Goal: Check status: Check status

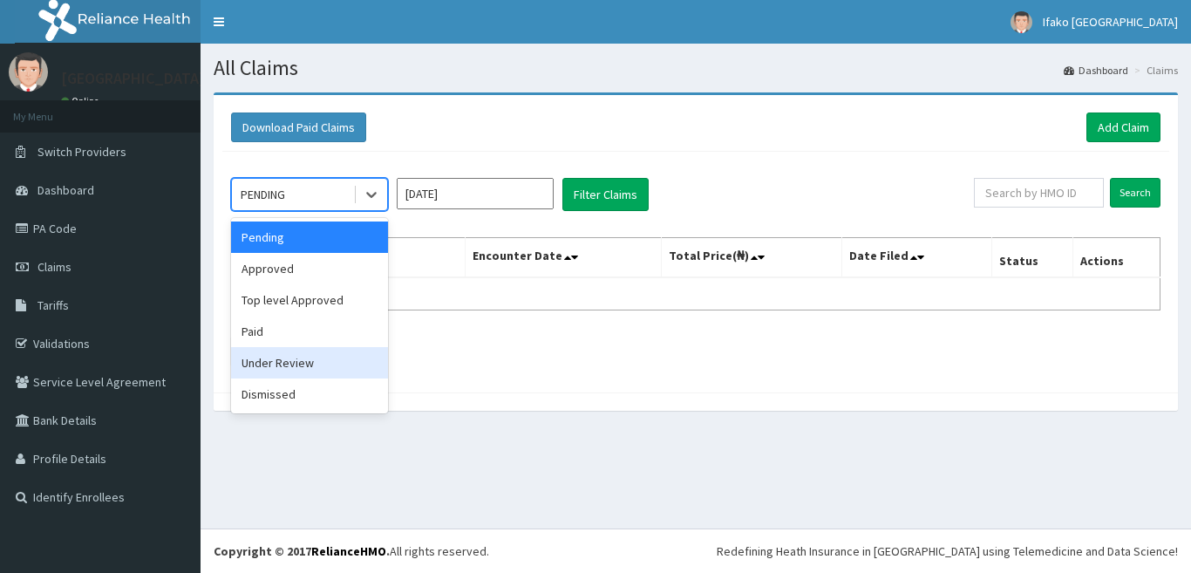
click at [283, 371] on div "Under Review" at bounding box center [309, 362] width 157 height 31
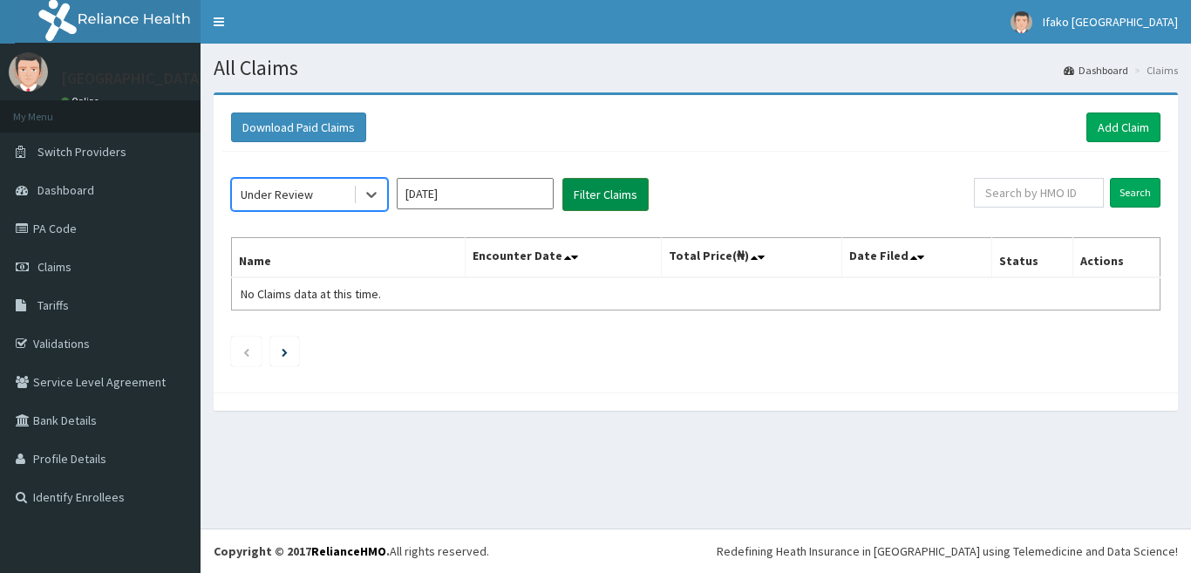
click at [609, 208] on button "Filter Claims" at bounding box center [606, 194] width 86 height 33
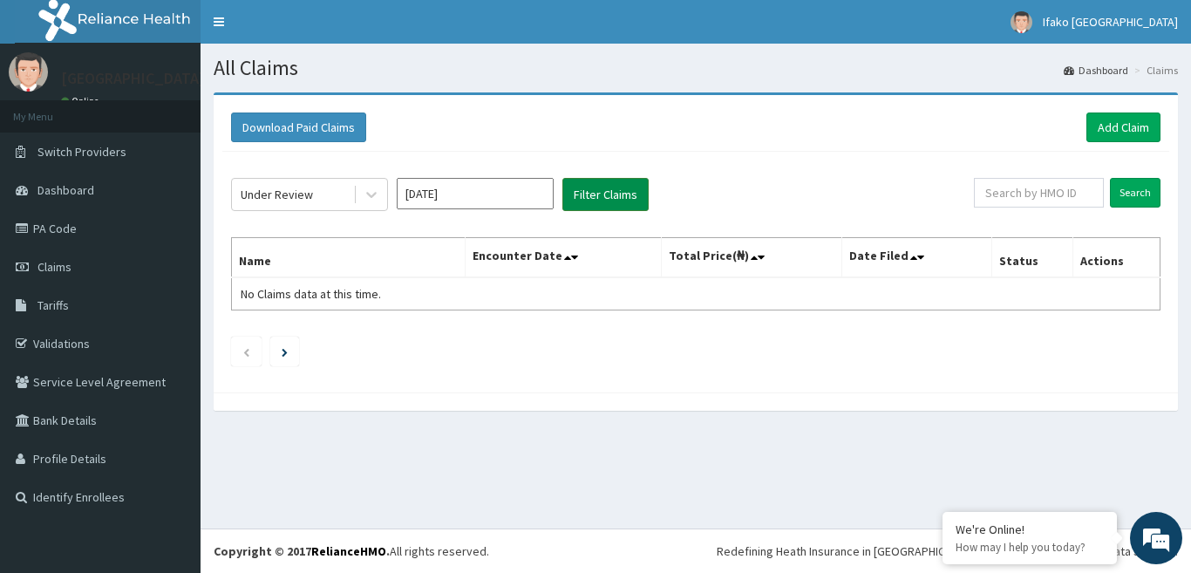
click at [613, 190] on button "Filter Claims" at bounding box center [606, 194] width 86 height 33
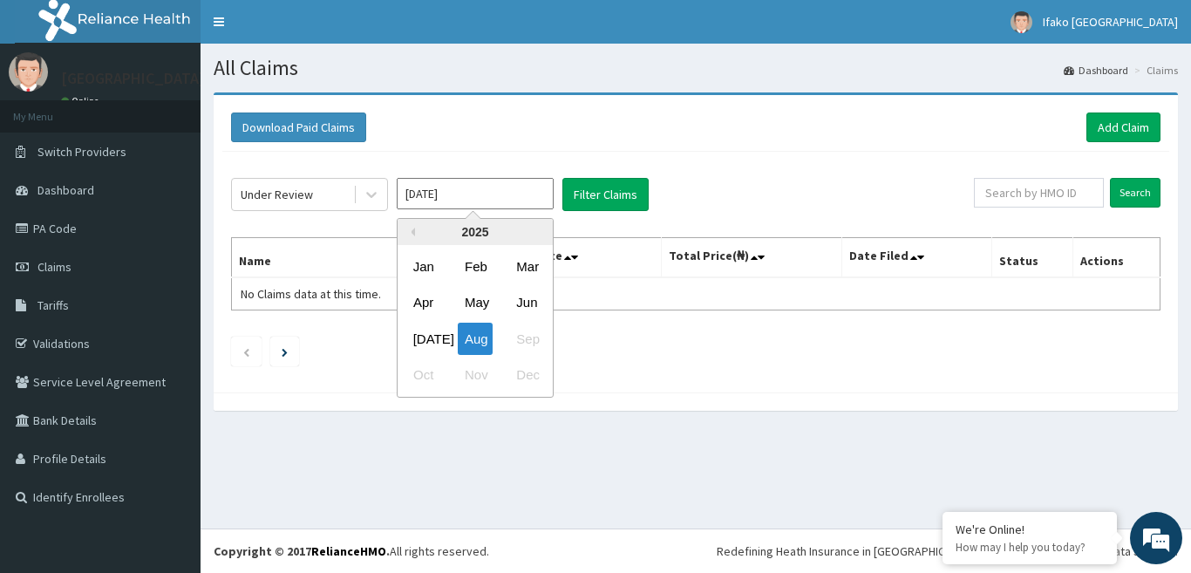
click at [495, 186] on input "[DATE]" at bounding box center [475, 193] width 157 height 31
click at [432, 344] on div "[DATE]" at bounding box center [423, 339] width 35 height 32
type input "[DATE]"
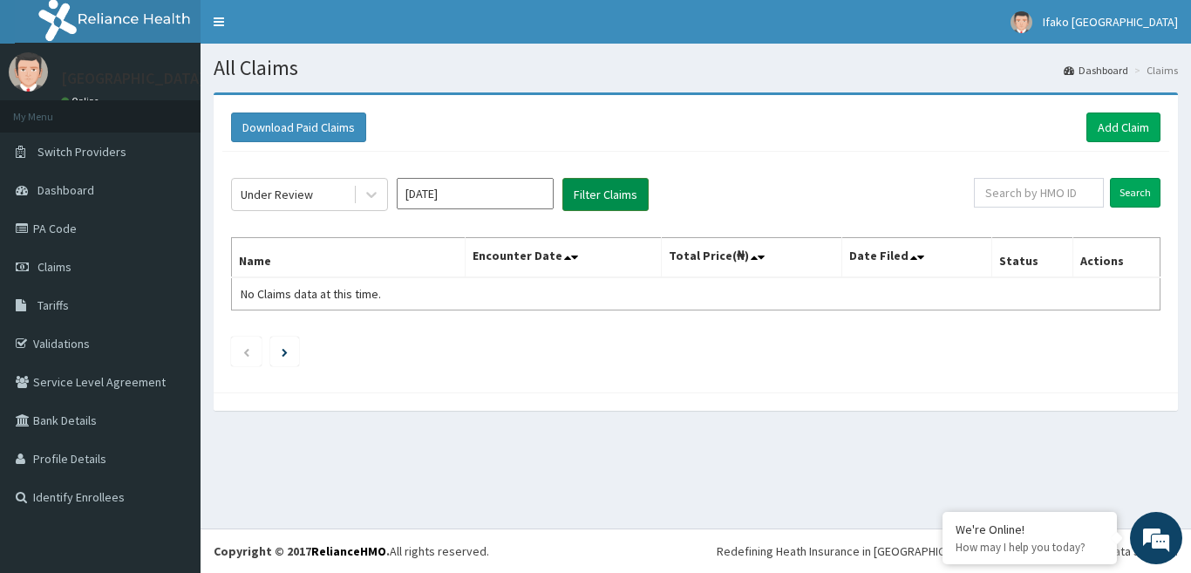
click at [605, 188] on button "Filter Claims" at bounding box center [606, 194] width 86 height 33
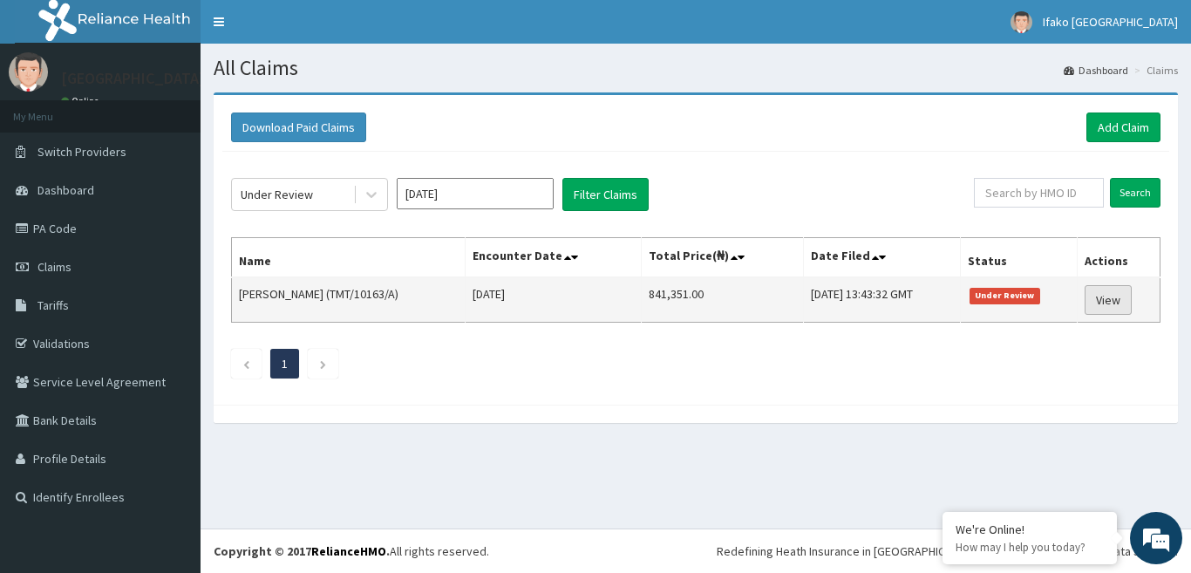
click at [1113, 297] on link "View" at bounding box center [1108, 300] width 47 height 30
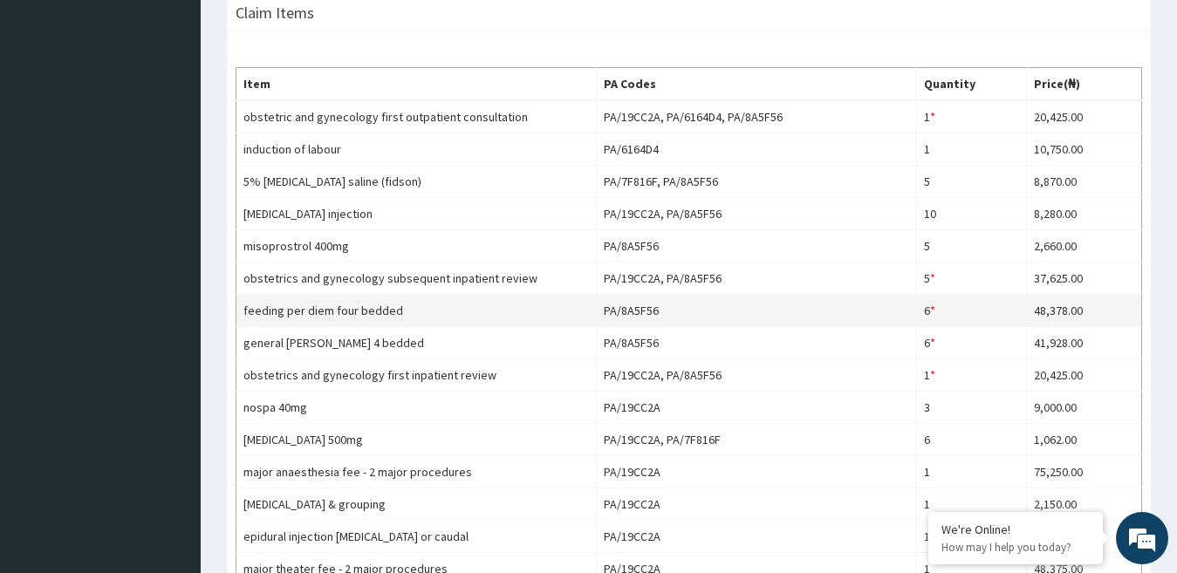
scroll to position [573, 0]
click at [931, 305] on td "6 * Quantity has been changed" at bounding box center [972, 310] width 110 height 32
click at [939, 310] on td "6 * Quantity has been changed" at bounding box center [972, 310] width 110 height 32
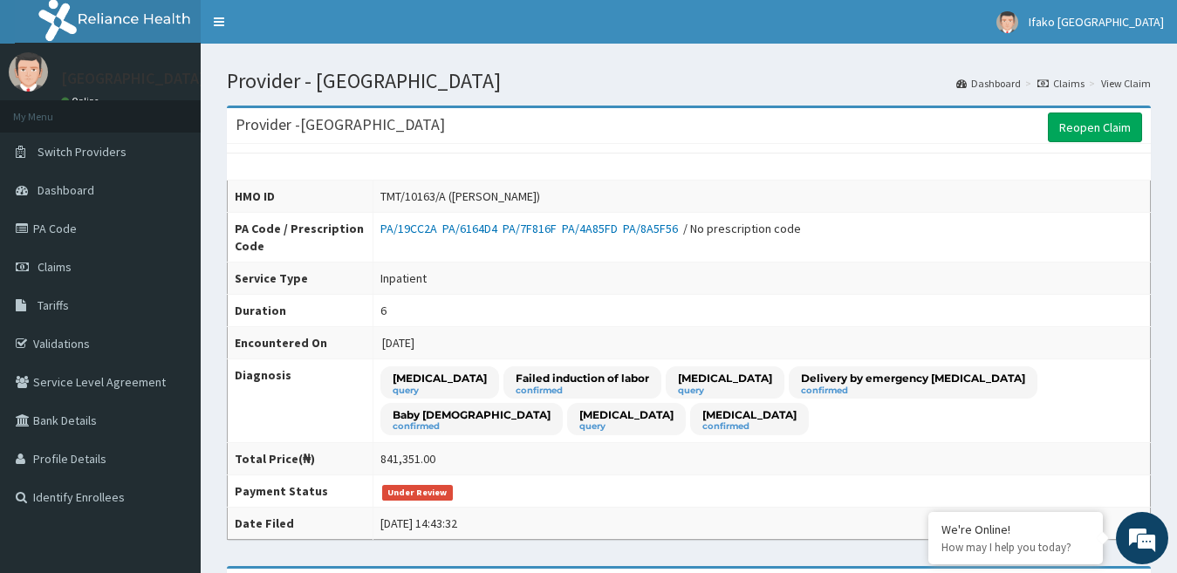
scroll to position [0, 0]
click at [129, 232] on link "PA Code" at bounding box center [100, 228] width 201 height 38
